Goal: Obtain resource: Download file/media

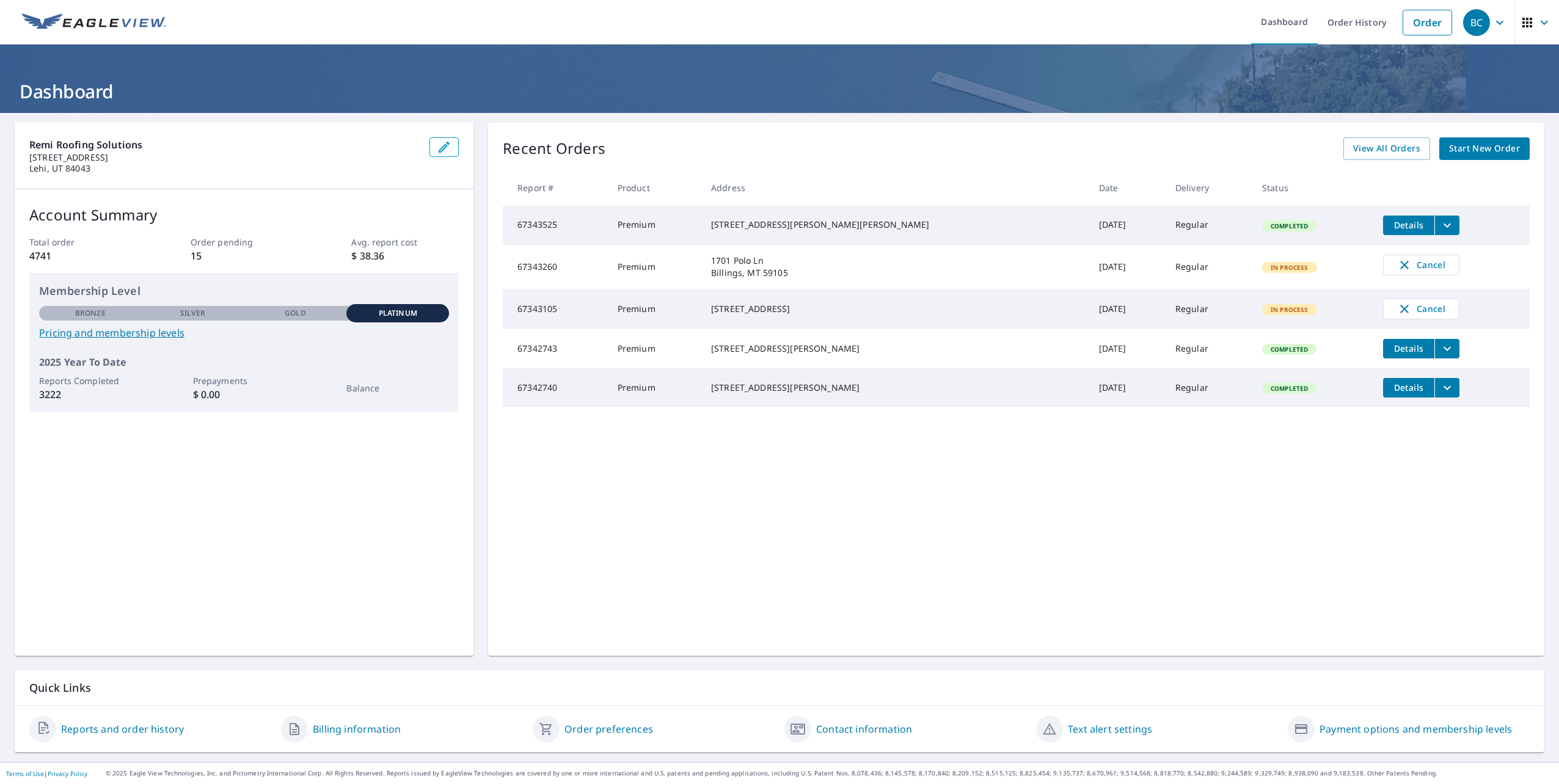
click at [329, 567] on div "Remi Roofing Solutions 1800 W Ashton Blvd Lehi, UT 84043 Account Summary Total …" at bounding box center [243, 389] width 459 height 533
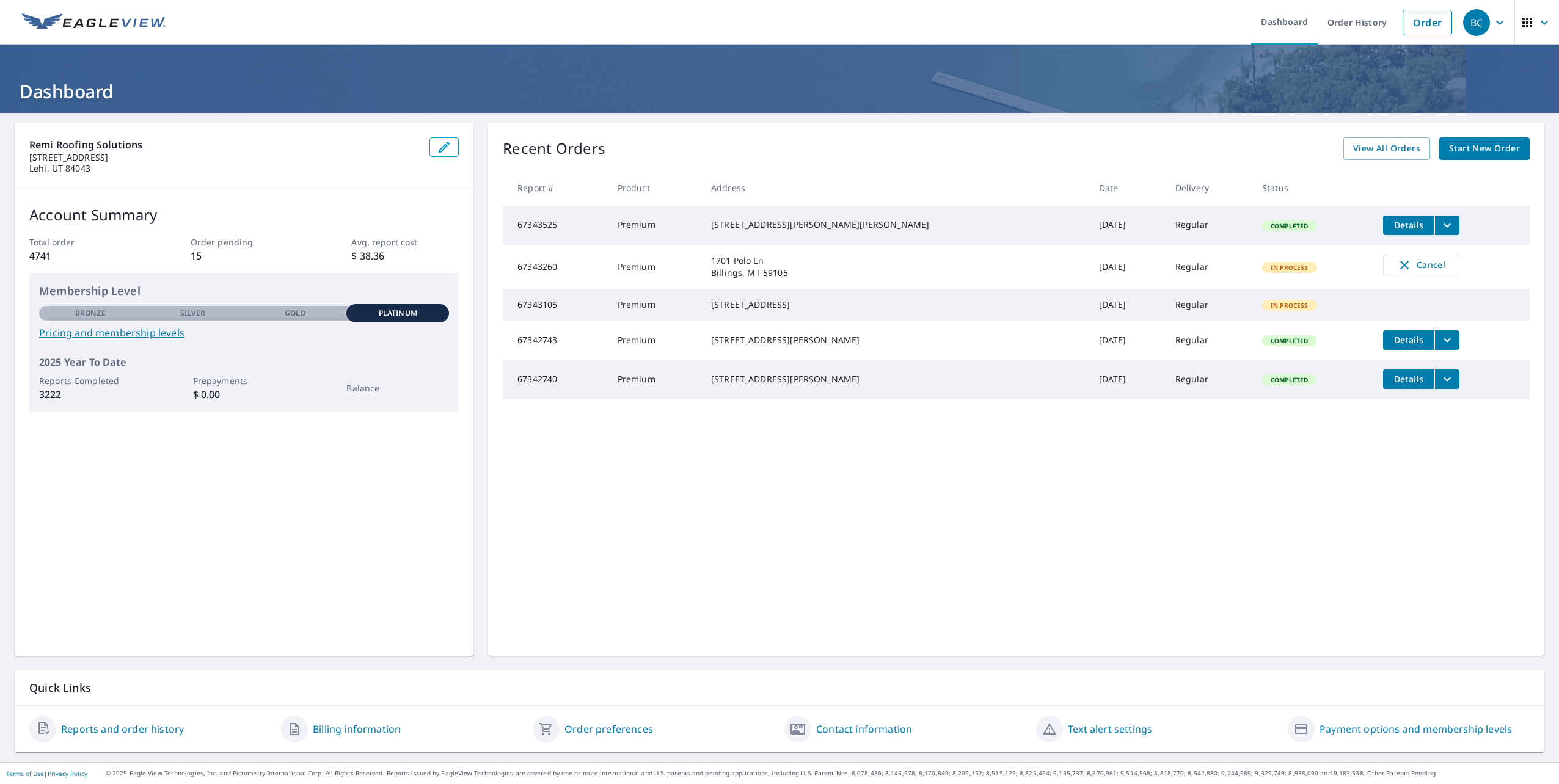
click at [676, 270] on td "Premium" at bounding box center [654, 267] width 93 height 44
click at [553, 271] on td "67343260" at bounding box center [555, 267] width 104 height 44
click at [984, 536] on div "Recent Orders View All Orders Start New Order Report # Product Address Date Del…" at bounding box center [1016, 389] width 1057 height 533
click at [700, 543] on div "Recent Orders View All Orders Start New Order Report # Product Address Date Del…" at bounding box center [1016, 389] width 1057 height 533
click at [712, 532] on div "Recent Orders View All Orders Start New Order Report # Product Address Date Del…" at bounding box center [1016, 389] width 1057 height 533
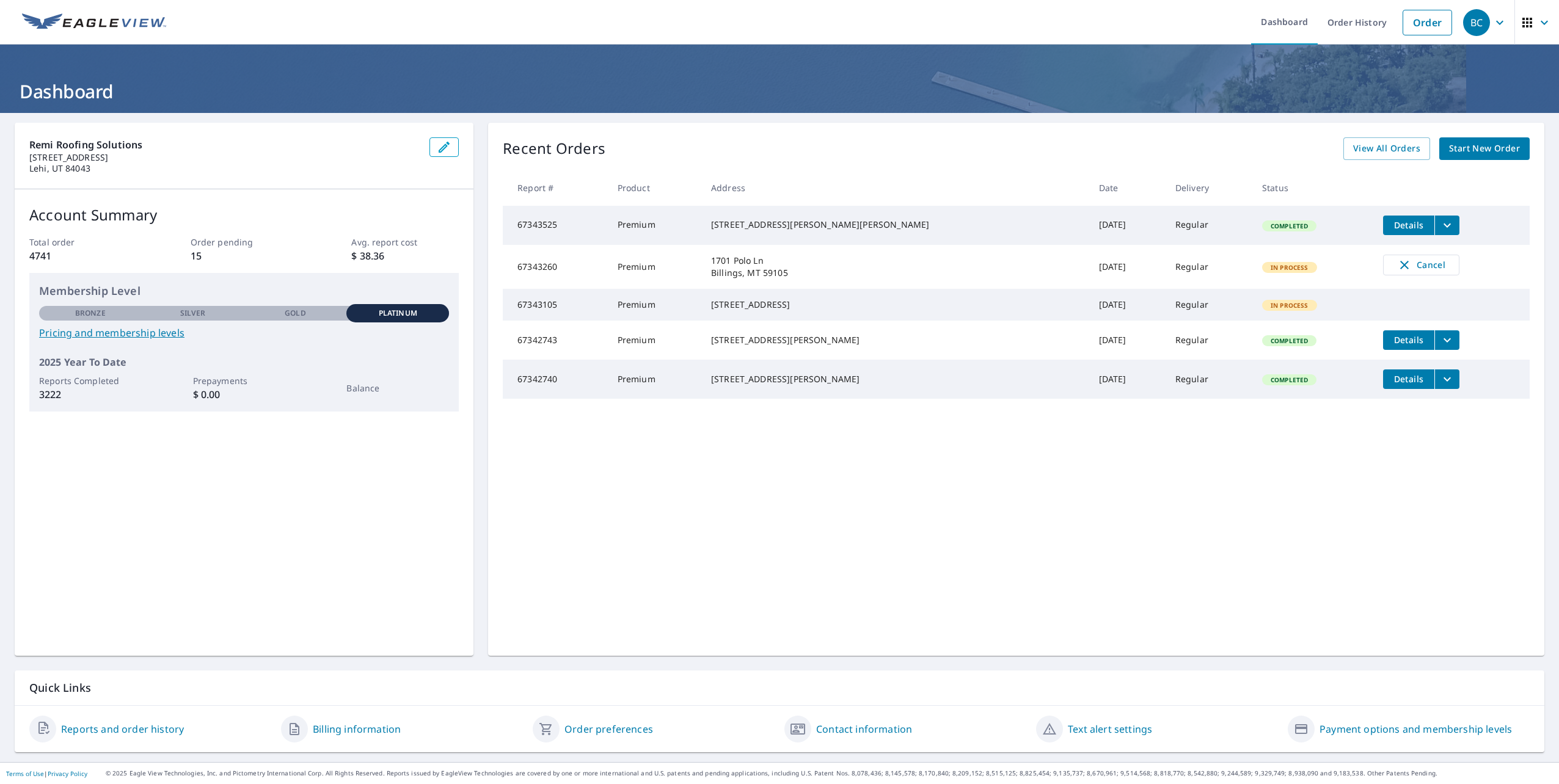
click at [517, 547] on div "Recent Orders View All Orders Start New Order Report # Product Address Date Del…" at bounding box center [1016, 389] width 1057 height 533
click at [942, 143] on div "Recent Orders View All Orders Start New Order" at bounding box center [1017, 149] width 1027 height 23
click at [696, 569] on div "Recent Orders View All Orders Start New Order Report # Product Address Date Del…" at bounding box center [1016, 389] width 1057 height 533
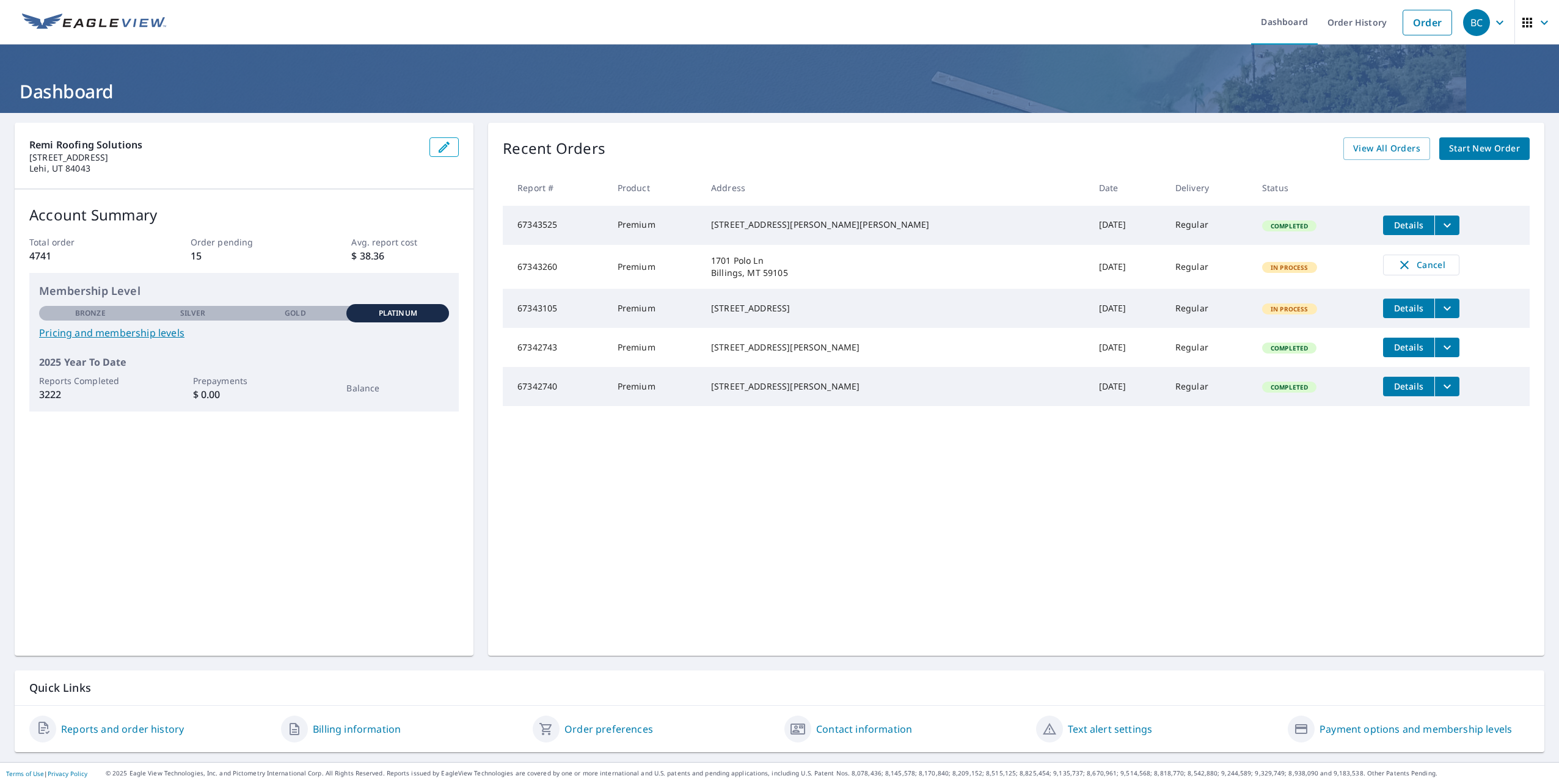
click at [785, 587] on div "Recent Orders View All Orders Start New Order Report # Product Address Date Del…" at bounding box center [1016, 389] width 1057 height 533
click at [1435, 264] on button "filesDropdownBtn-67343260" at bounding box center [1447, 264] width 25 height 20
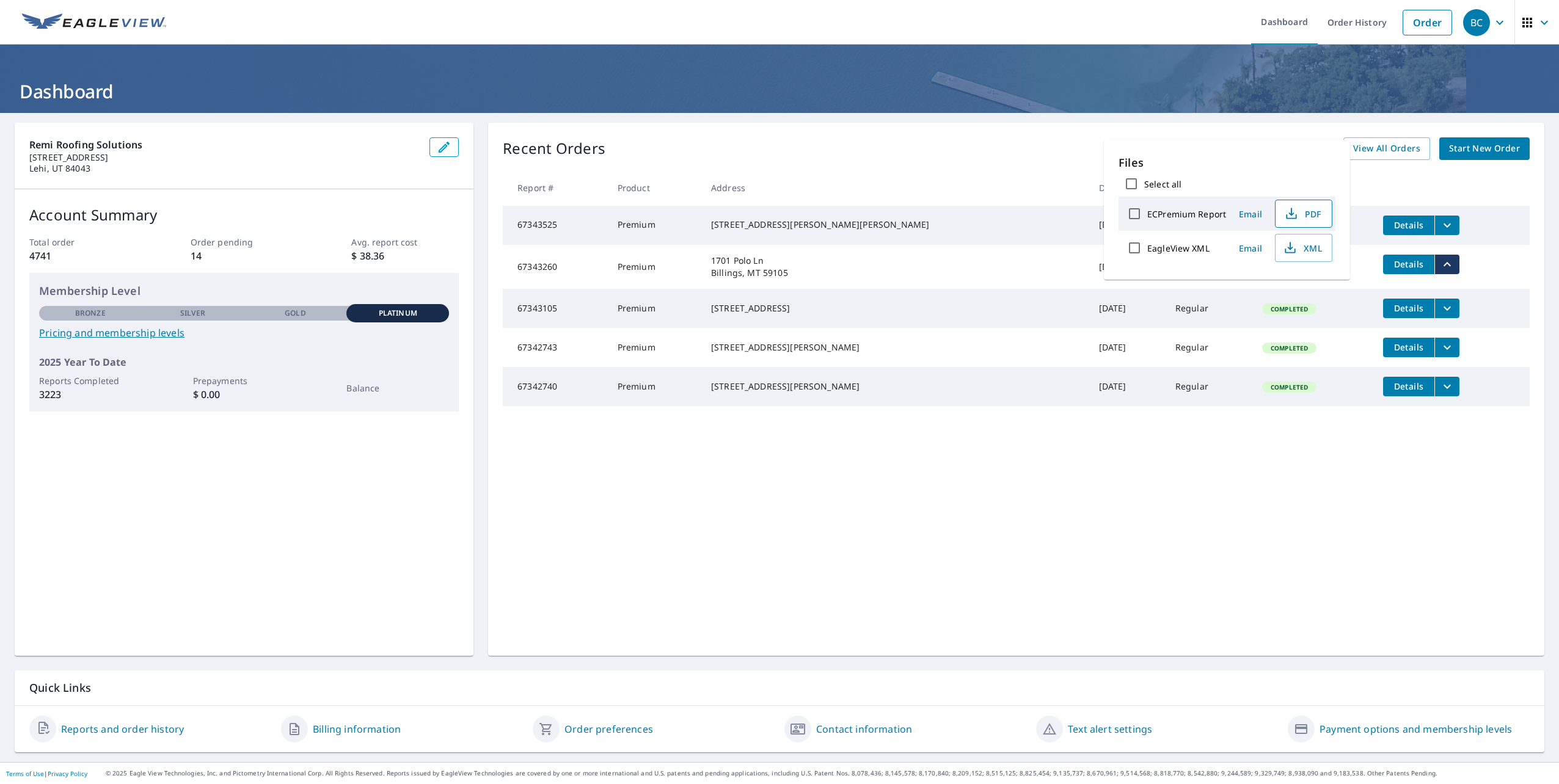
click at [1304, 212] on span "PDF" at bounding box center [1302, 213] width 39 height 14
